Goal: Information Seeking & Learning: Learn about a topic

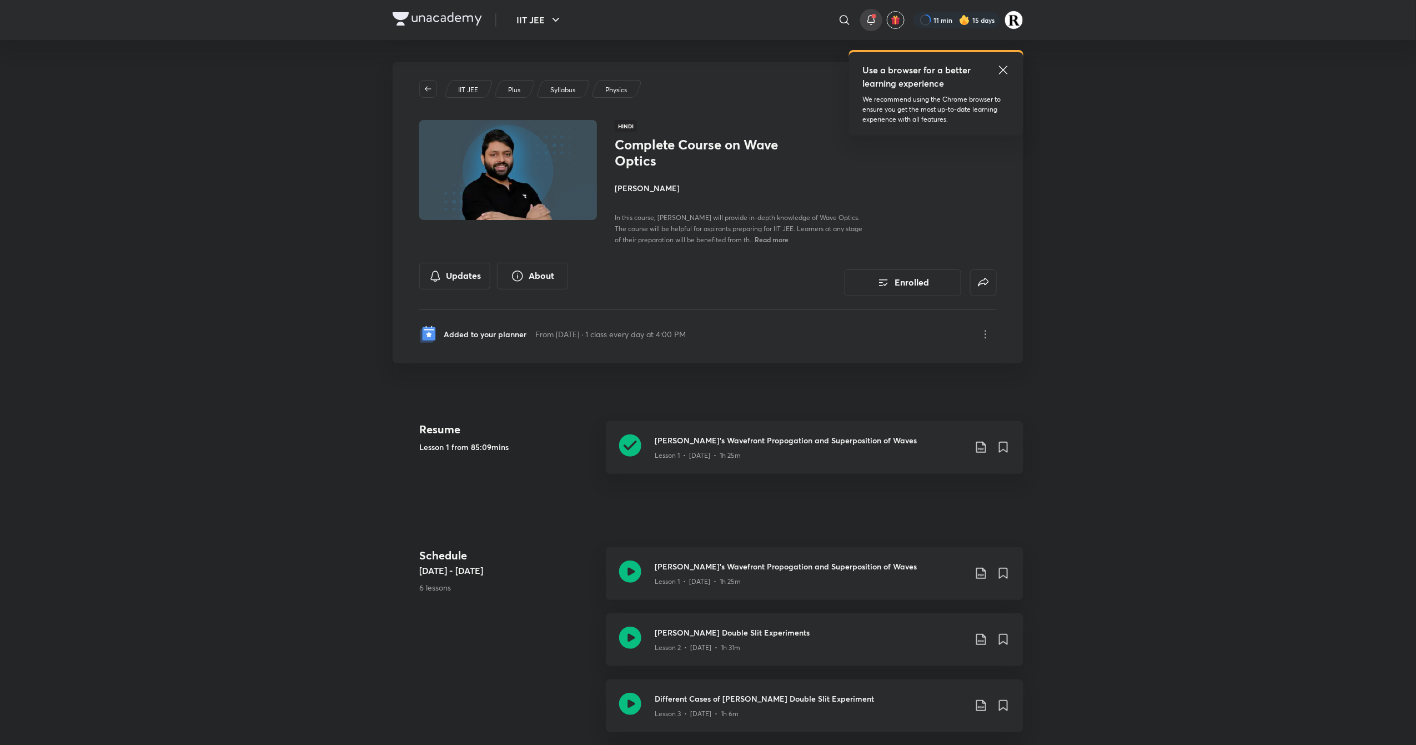
click at [872, 14] on span at bounding box center [874, 16] width 4 height 4
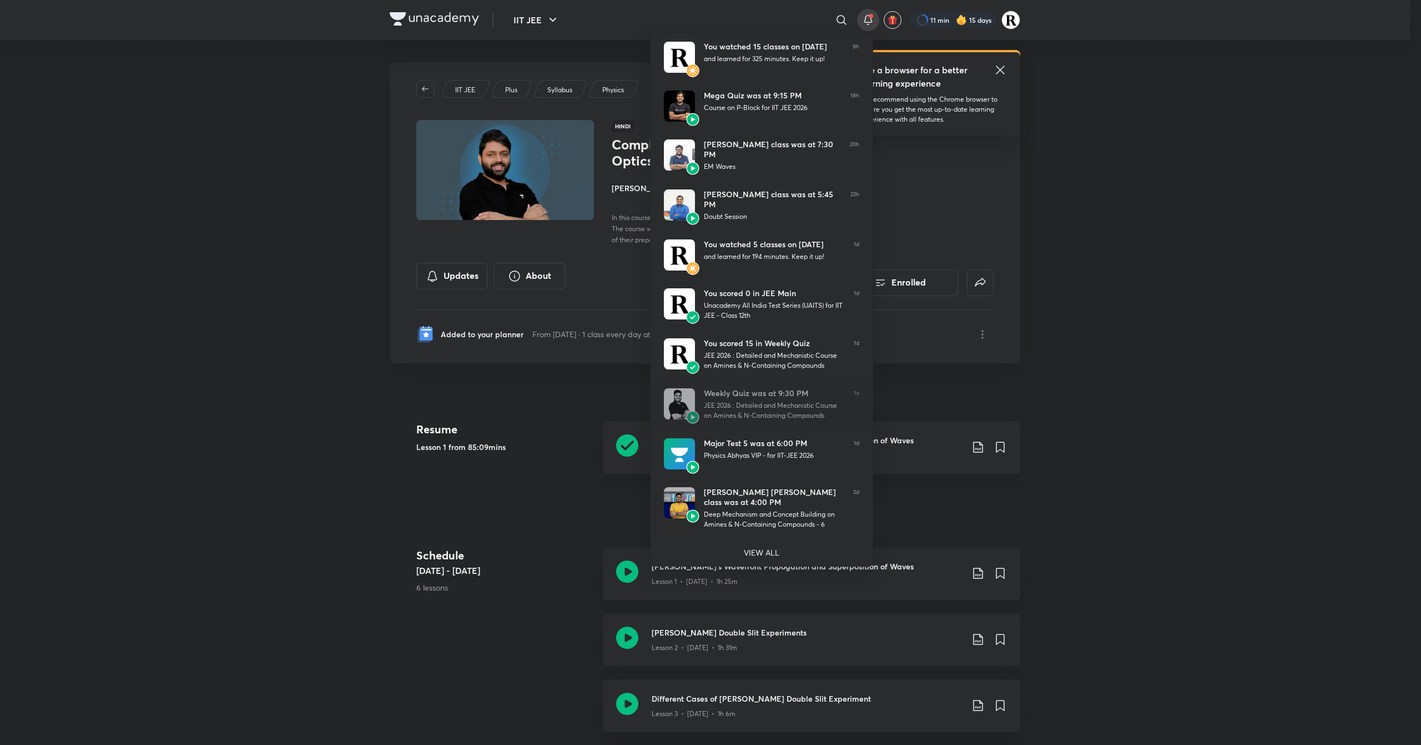
click at [265, 318] on div at bounding box center [710, 372] width 1421 height 745
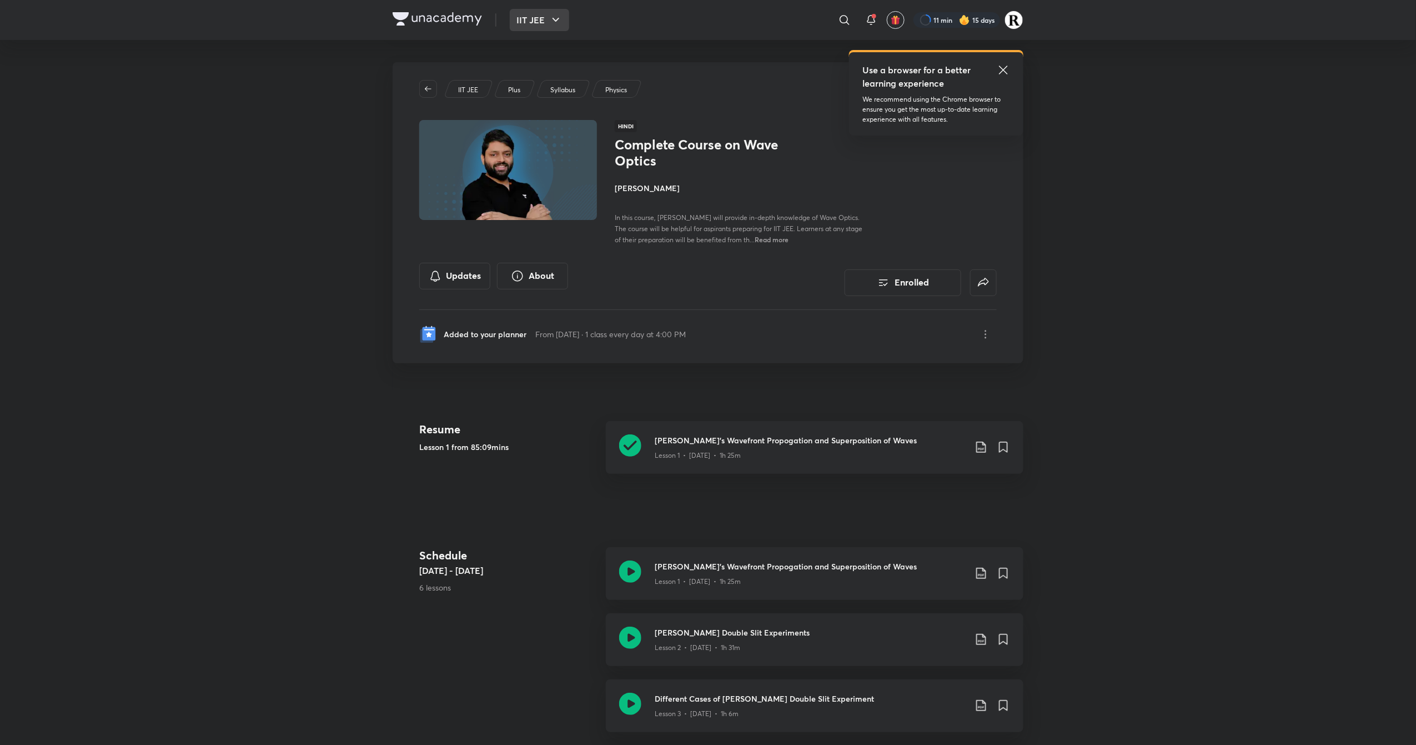
click at [529, 18] on button "IIT JEE" at bounding box center [539, 20] width 59 height 22
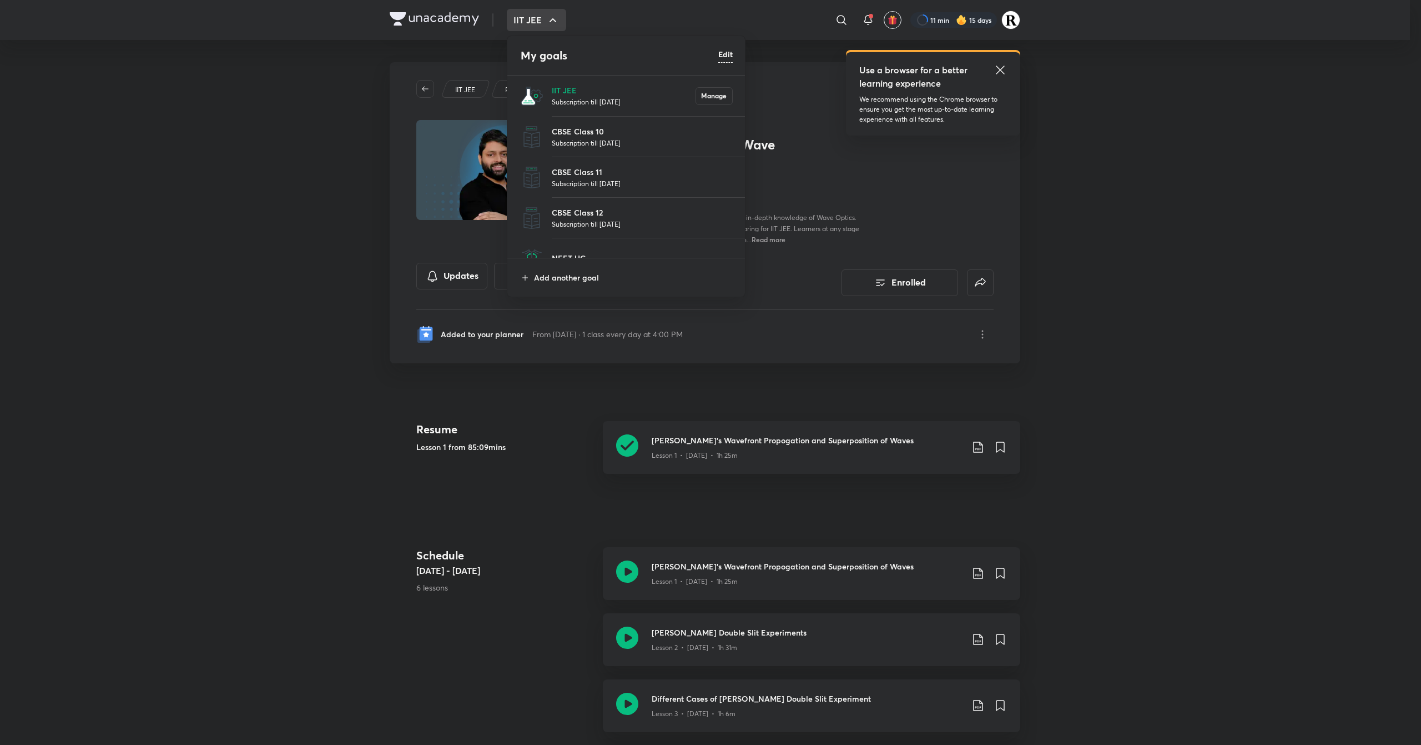
click at [553, 102] on p "Subscription till [DATE]" at bounding box center [624, 101] width 144 height 11
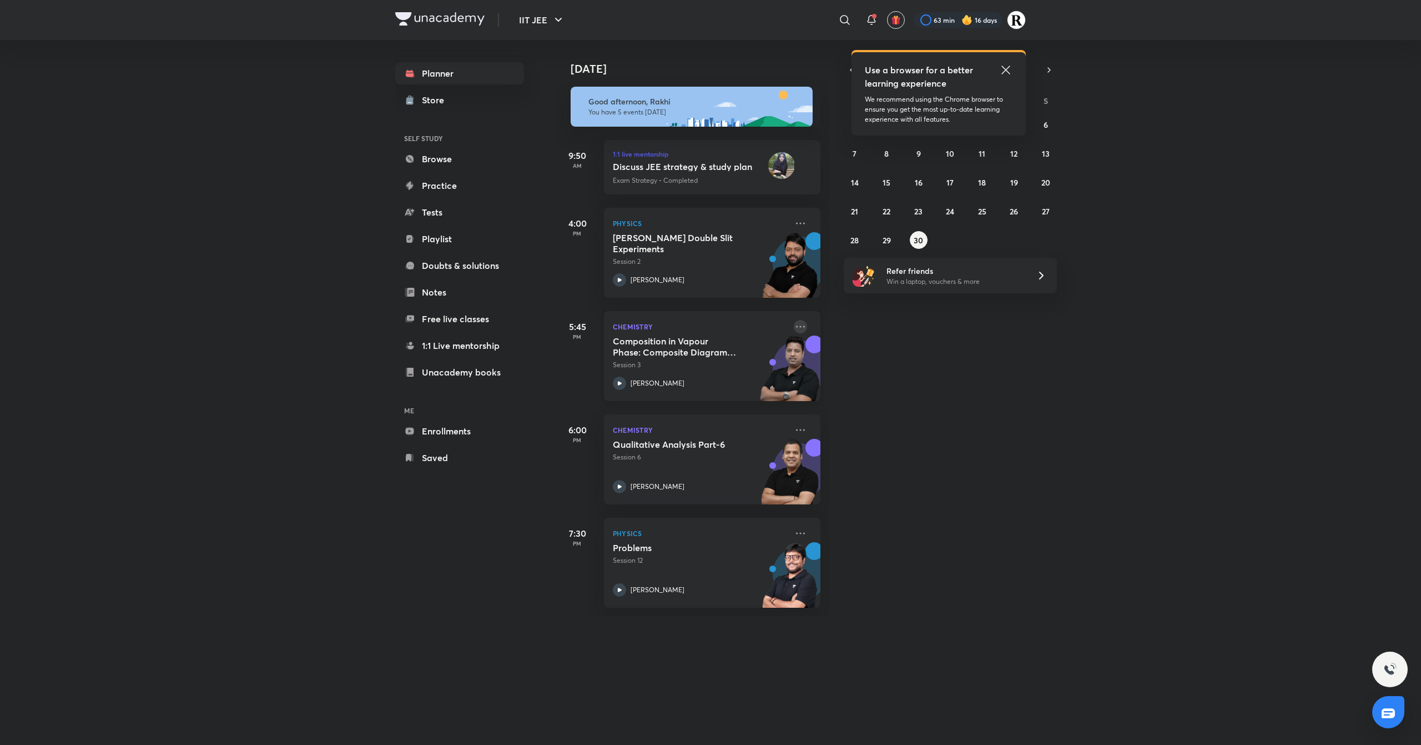
click at [794, 326] on icon at bounding box center [800, 326] width 13 height 13
click at [875, 372] on p "Go to course page" at bounding box center [875, 376] width 77 height 12
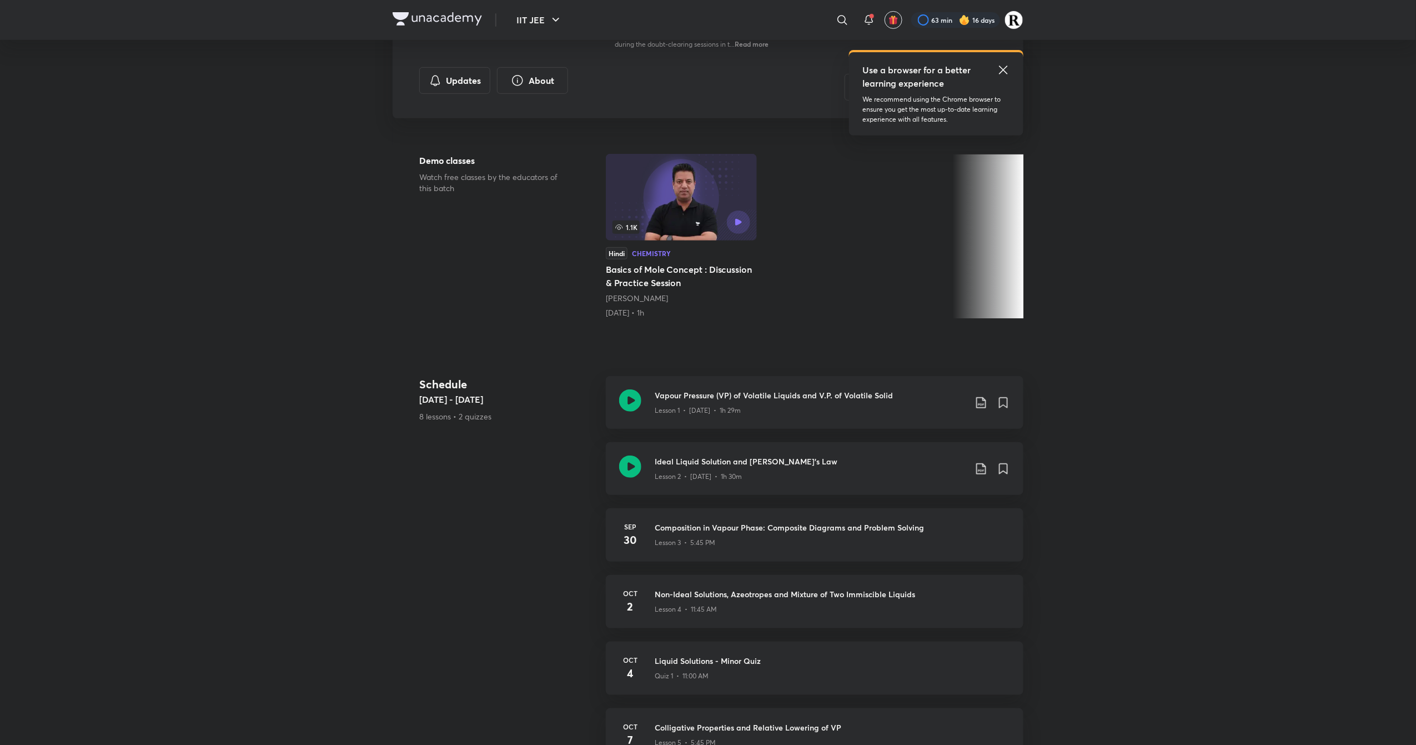
scroll to position [204, 0]
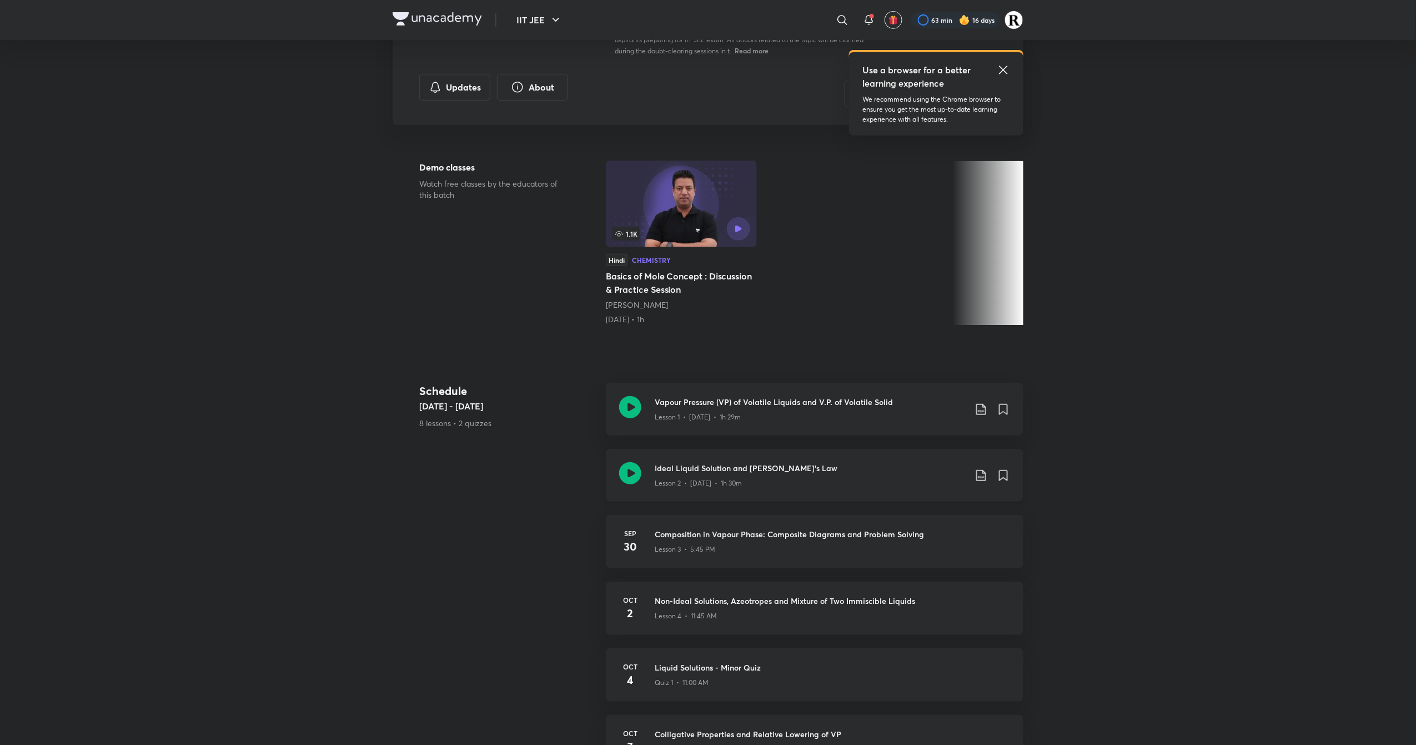
click at [628, 481] on icon at bounding box center [630, 473] width 22 height 22
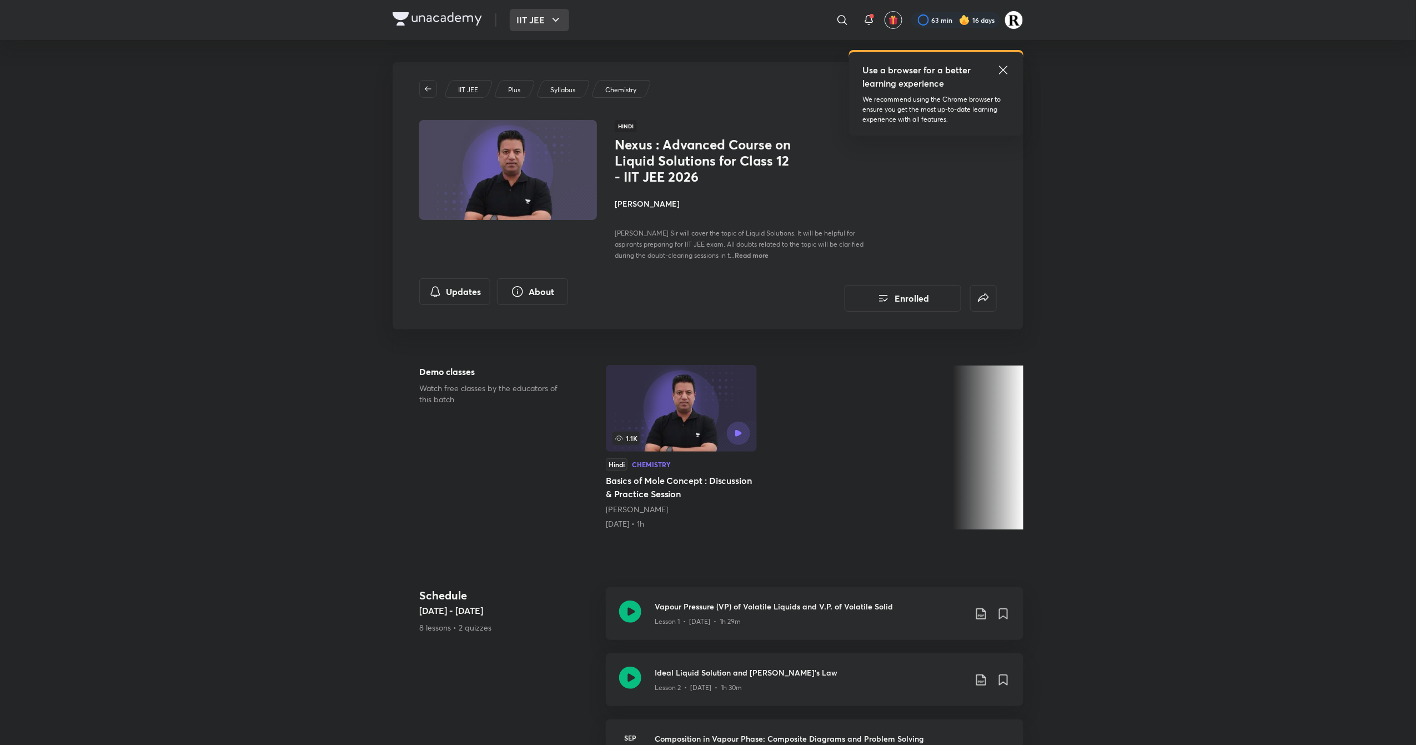
click at [529, 21] on button "IIT JEE" at bounding box center [539, 20] width 59 height 22
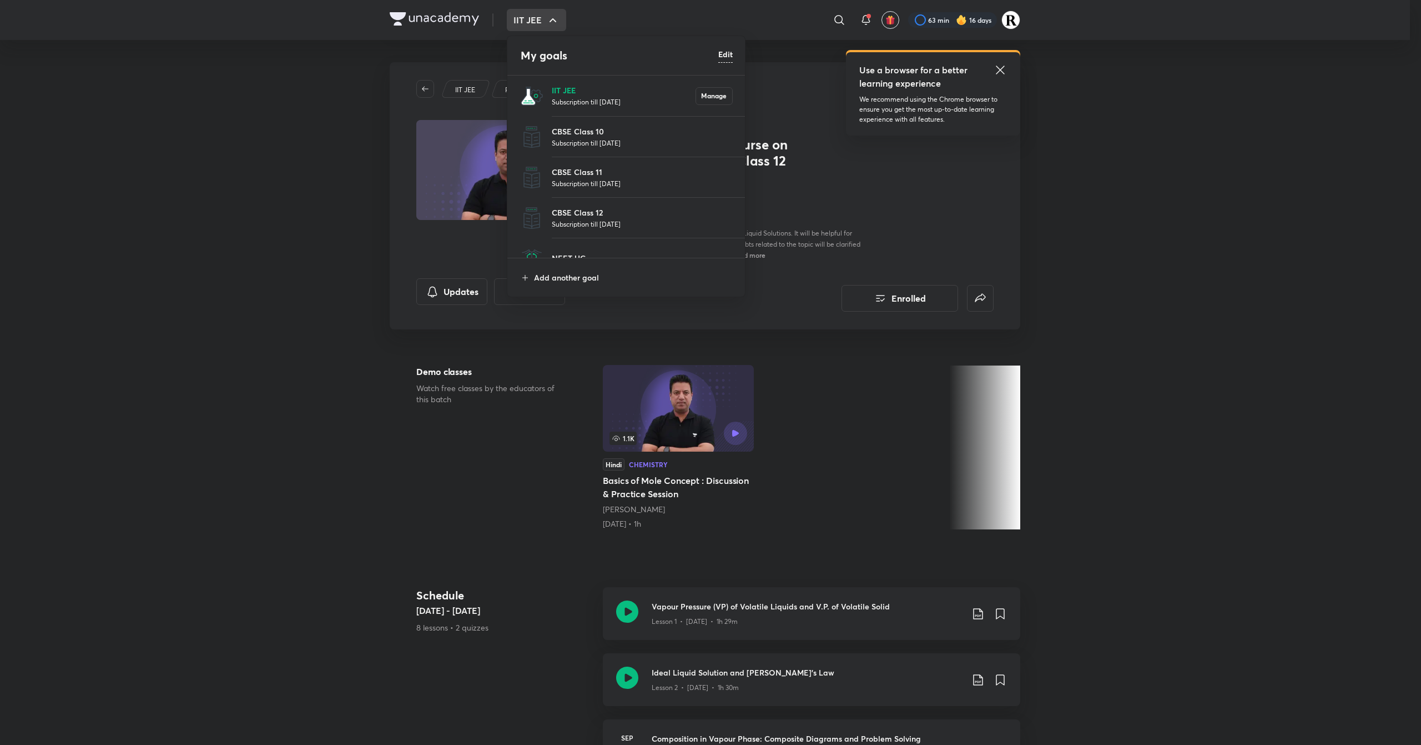
click at [562, 92] on p "IIT JEE" at bounding box center [624, 90] width 144 height 12
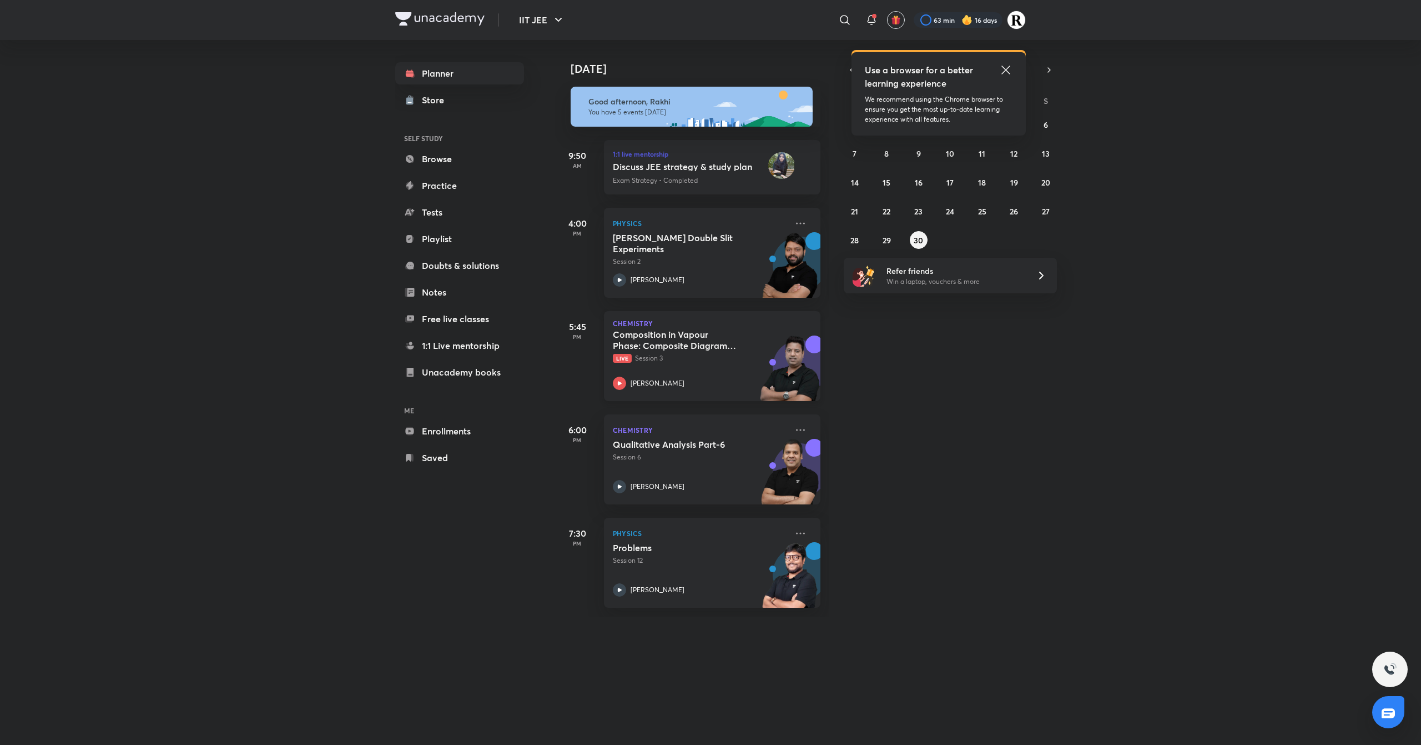
click at [618, 381] on icon at bounding box center [620, 383] width 4 height 4
